Goal: Check status

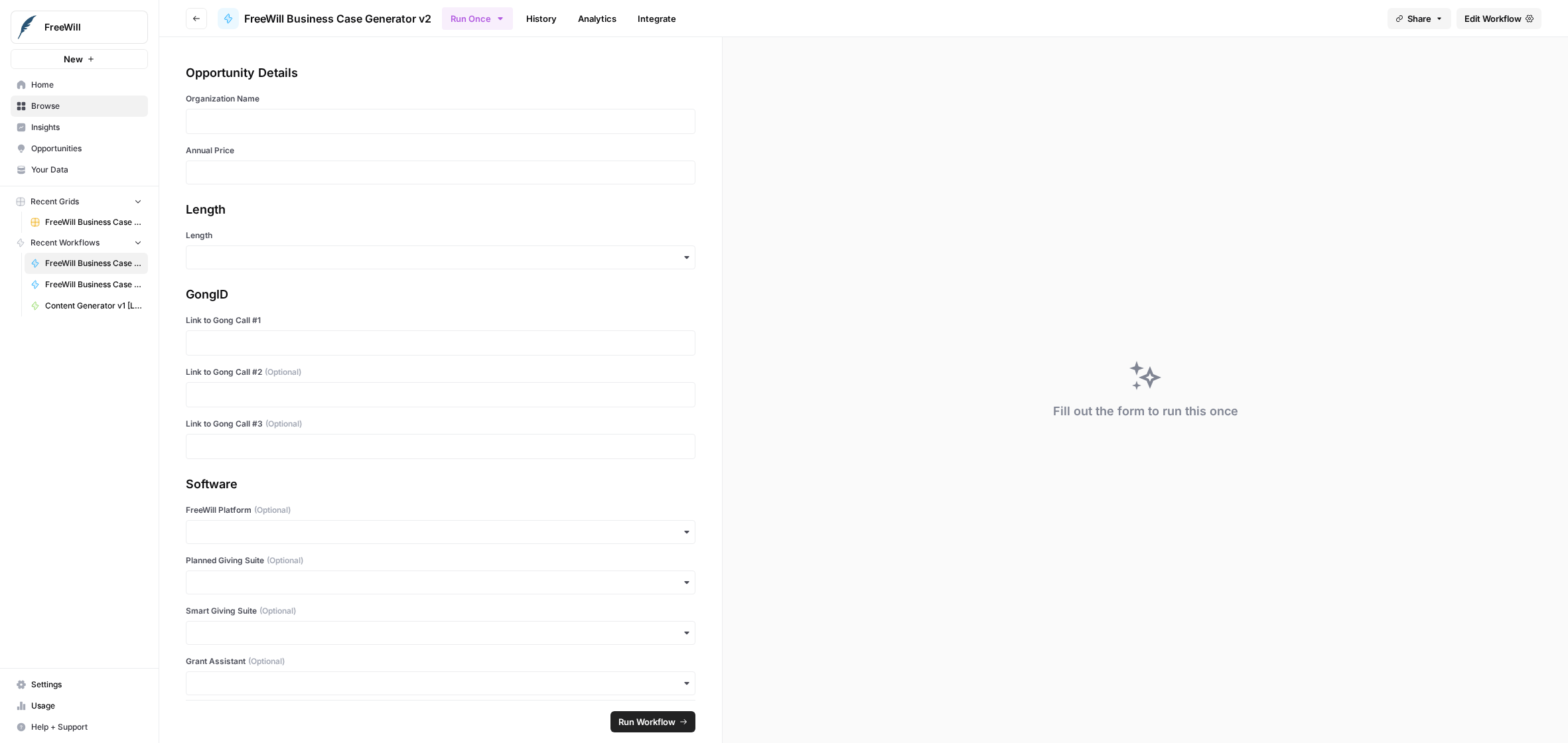
click at [652, 74] on div "Opportunity Details" at bounding box center [440, 73] width 510 height 19
click at [597, 23] on link "Analytics" at bounding box center [596, 18] width 54 height 21
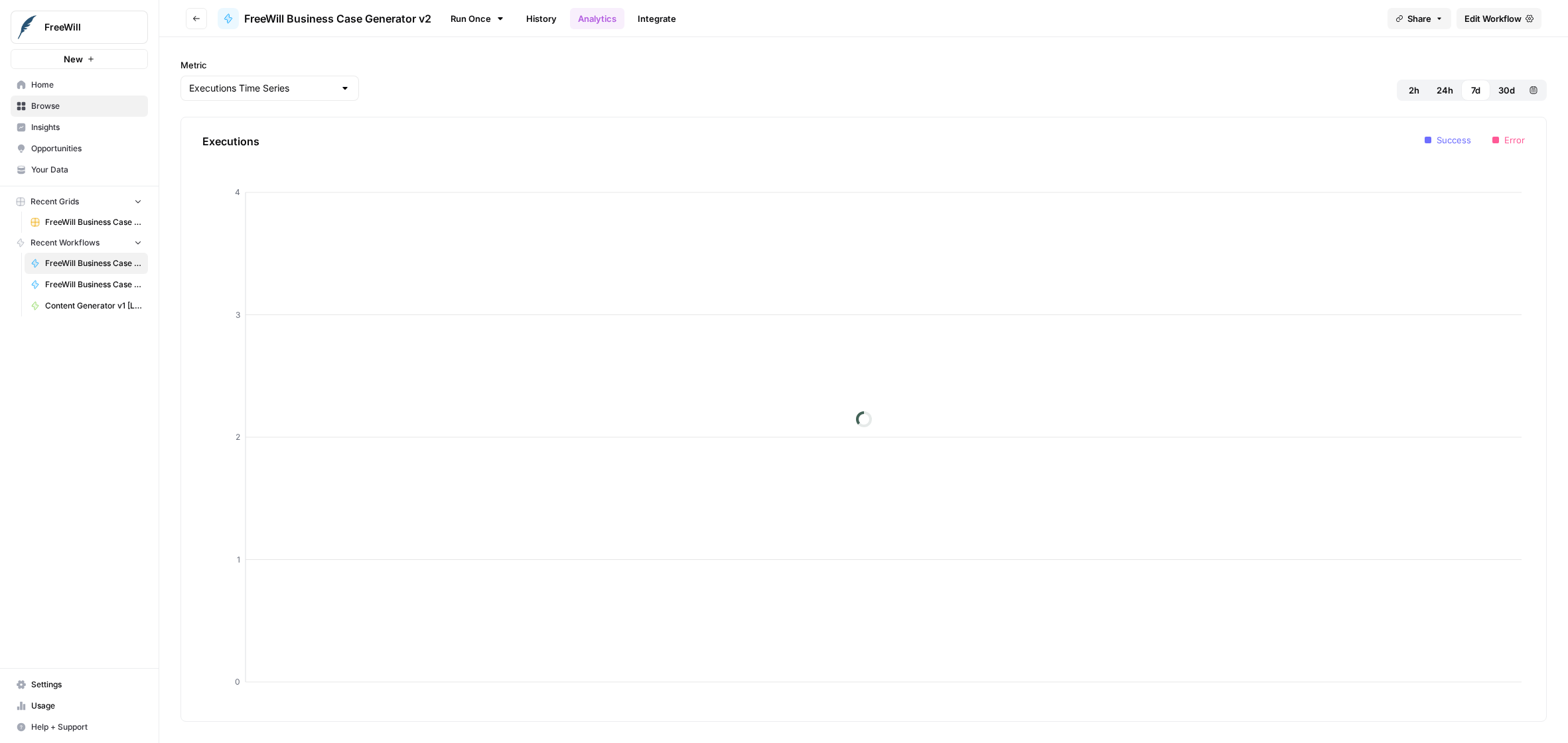
click at [558, 20] on link "History" at bounding box center [541, 18] width 46 height 21
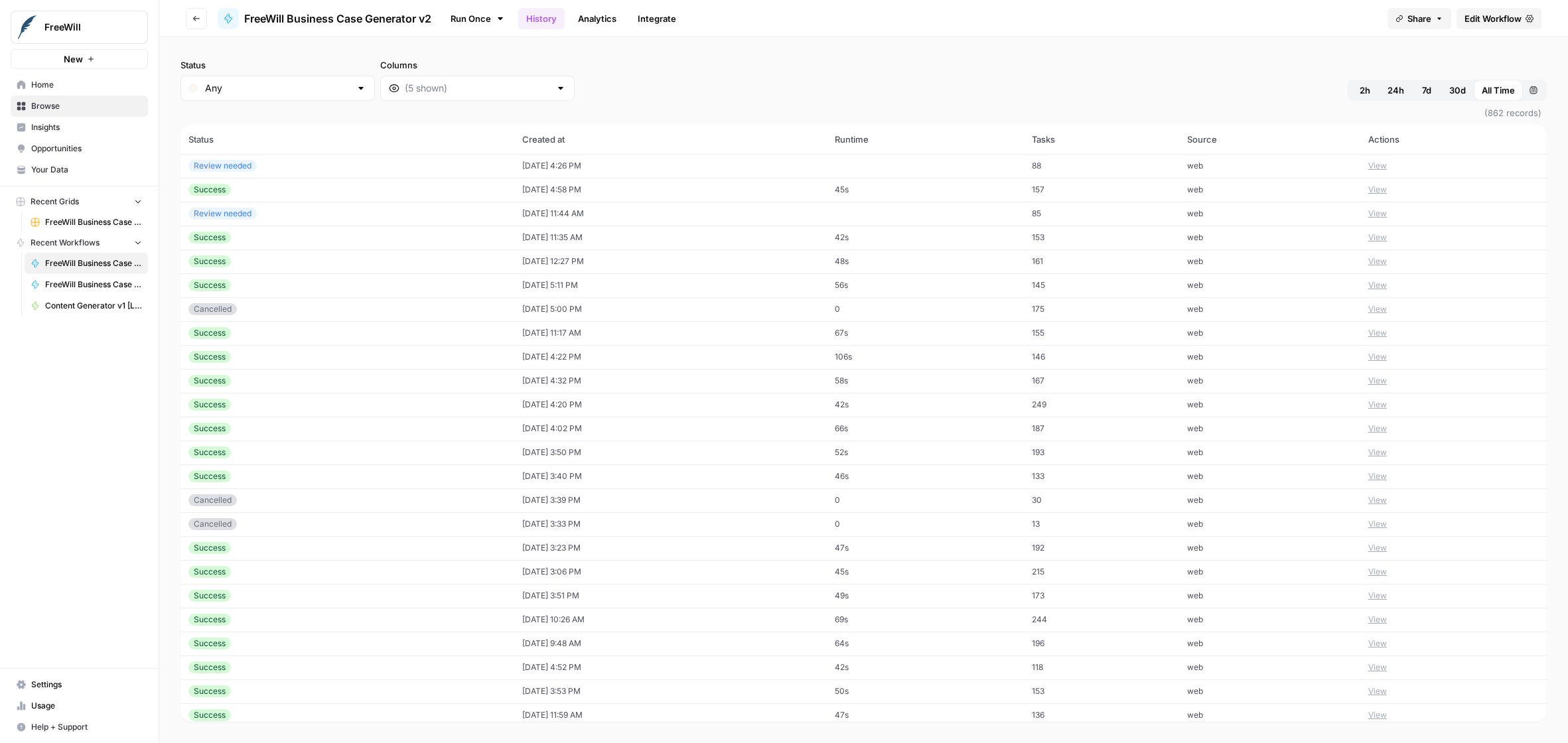
click at [421, 169] on div "Review needed" at bounding box center [347, 165] width 318 height 12
